Goal: Task Accomplishment & Management: Use online tool/utility

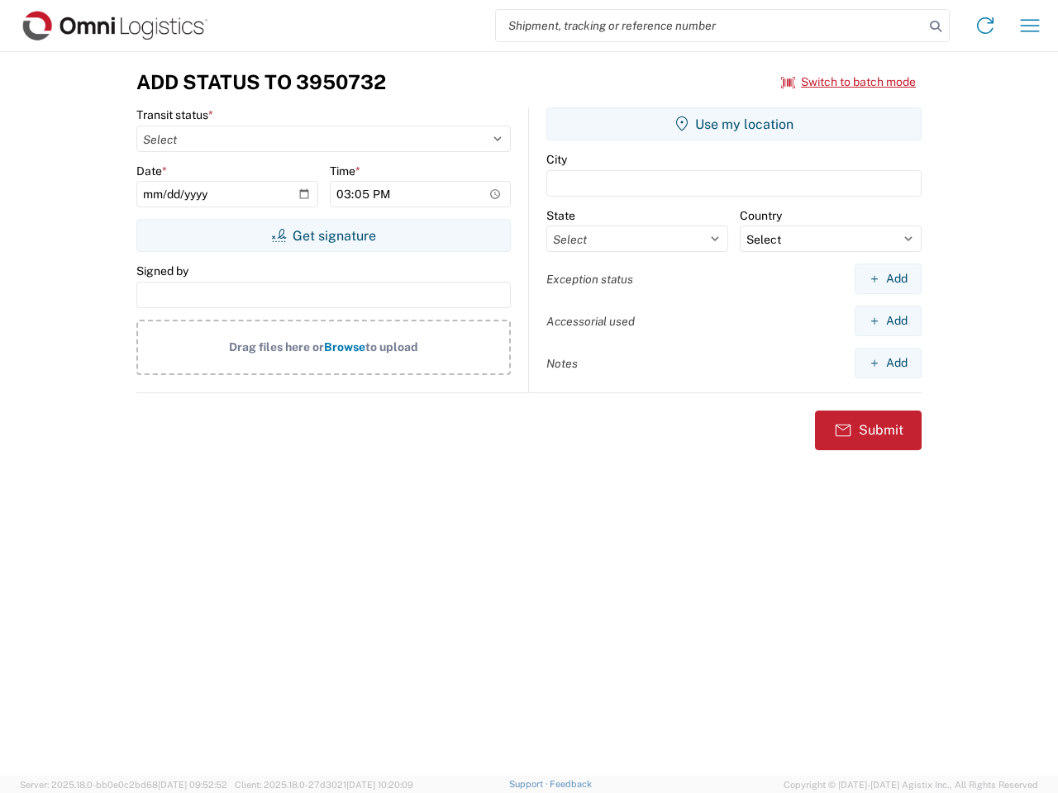
click at [710, 26] on input "search" at bounding box center [710, 25] width 428 height 31
click at [935, 26] on icon at bounding box center [935, 26] width 23 height 23
click at [985, 26] on icon at bounding box center [985, 25] width 26 height 26
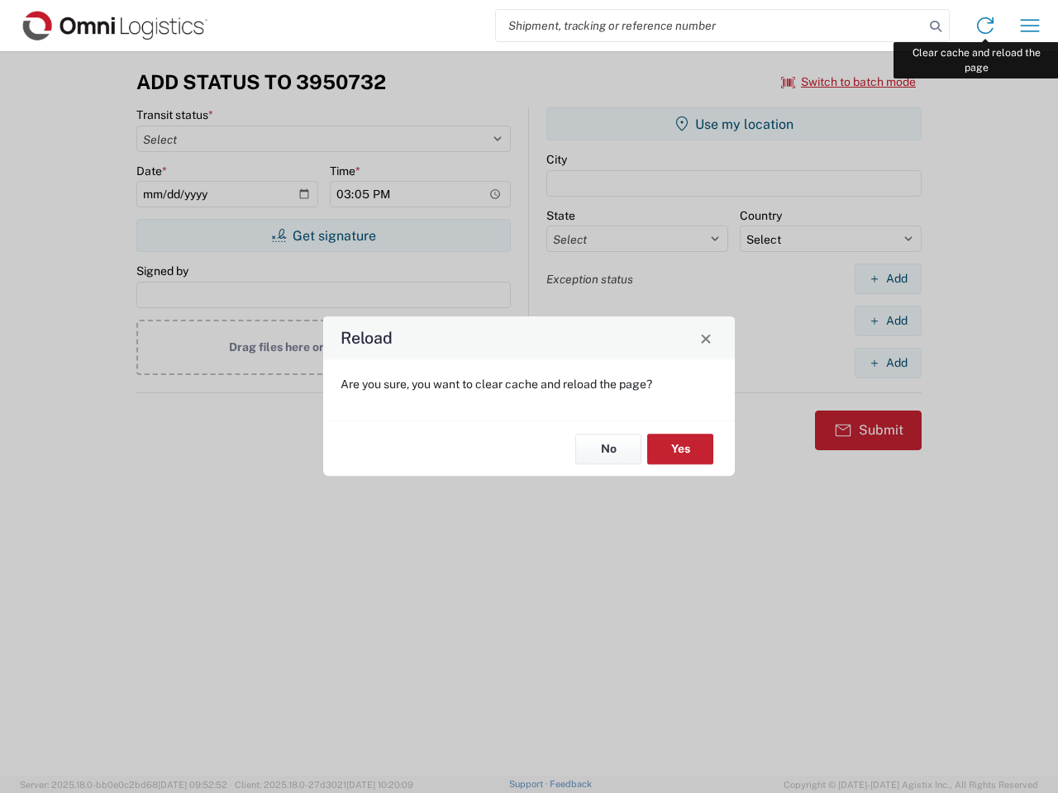
click at [1029, 26] on div "Reload Are you sure, you want to clear cache and reload the page? No Yes" at bounding box center [529, 396] width 1058 height 793
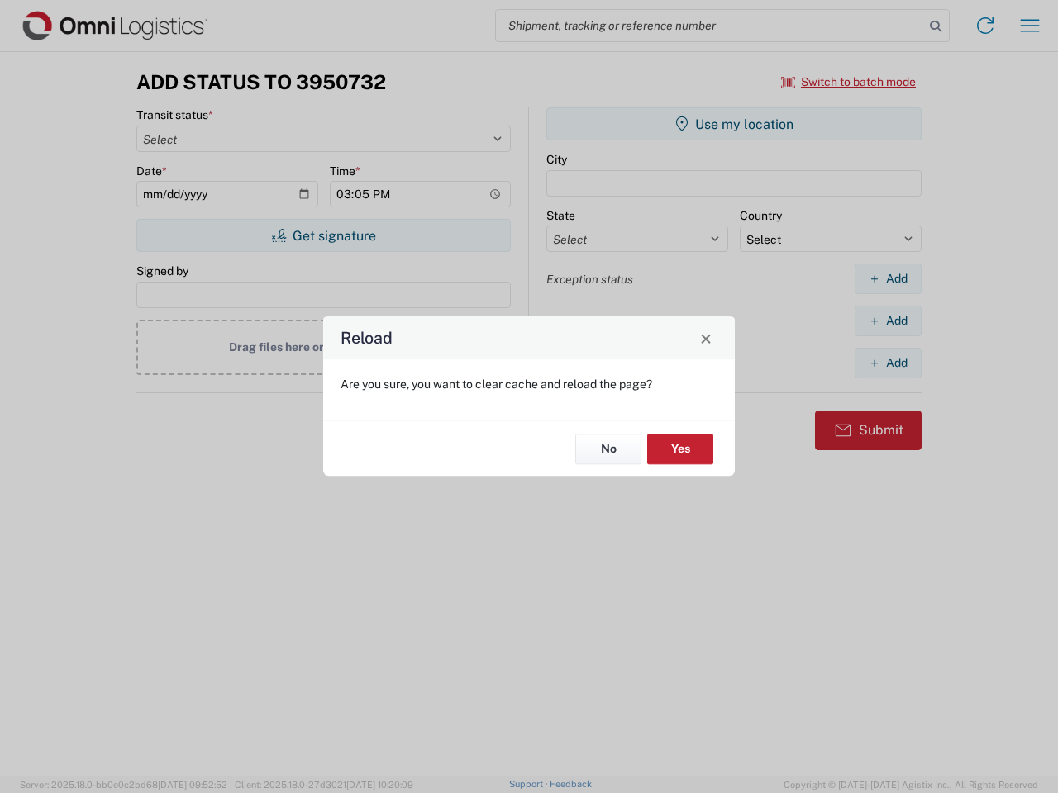
click at [849, 82] on div "Reload Are you sure, you want to clear cache and reload the page? No Yes" at bounding box center [529, 396] width 1058 height 793
click at [323, 235] on div "Reload Are you sure, you want to clear cache and reload the page? No Yes" at bounding box center [529, 396] width 1058 height 793
click at [734, 124] on div "Reload Are you sure, you want to clear cache and reload the page? No Yes" at bounding box center [529, 396] width 1058 height 793
click at [887, 278] on div "Reload Are you sure, you want to clear cache and reload the page? No Yes" at bounding box center [529, 396] width 1058 height 793
click at [887, 321] on div "Reload Are you sure, you want to clear cache and reload the page? No Yes" at bounding box center [529, 396] width 1058 height 793
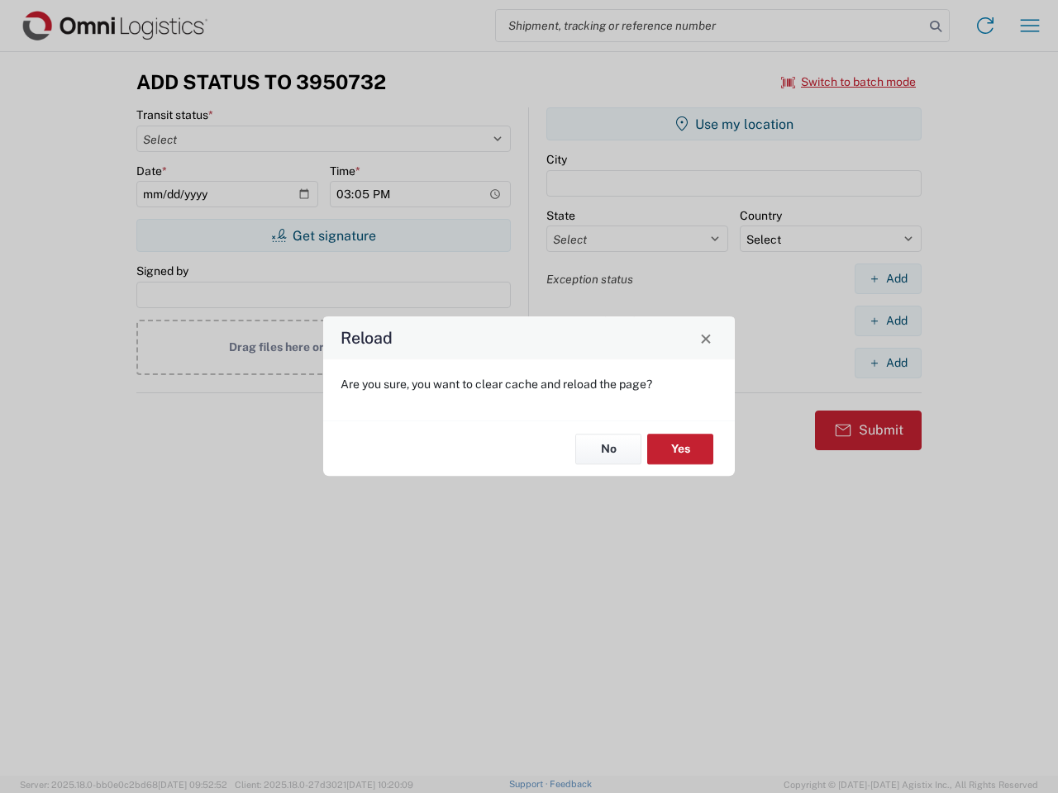
click at [887, 363] on div "Reload Are you sure, you want to clear cache and reload the page? No Yes" at bounding box center [529, 396] width 1058 height 793
